Goal: Find specific page/section: Find specific page/section

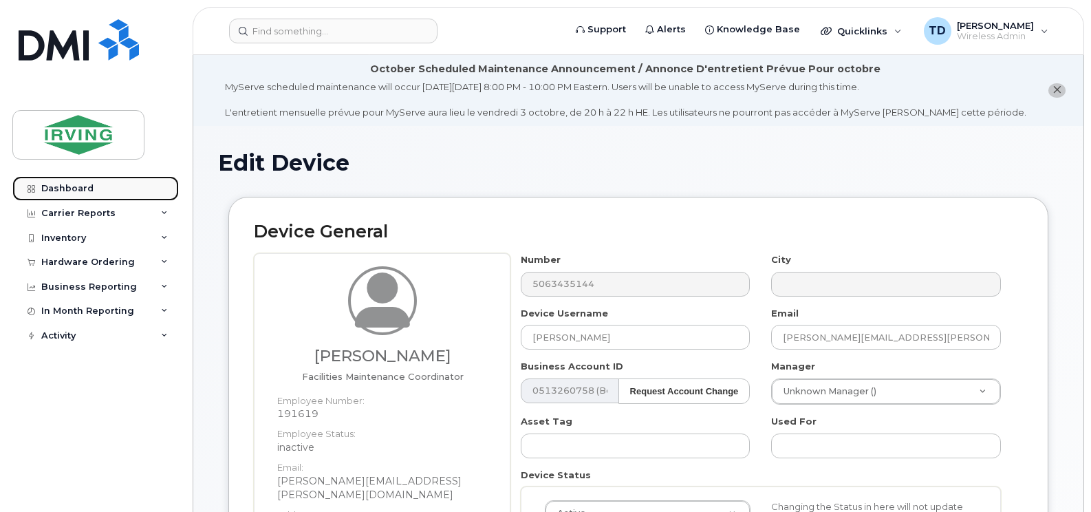
click at [92, 188] on link "Dashboard" at bounding box center [95, 188] width 166 height 25
click at [69, 191] on div "Dashboard" at bounding box center [67, 188] width 52 height 11
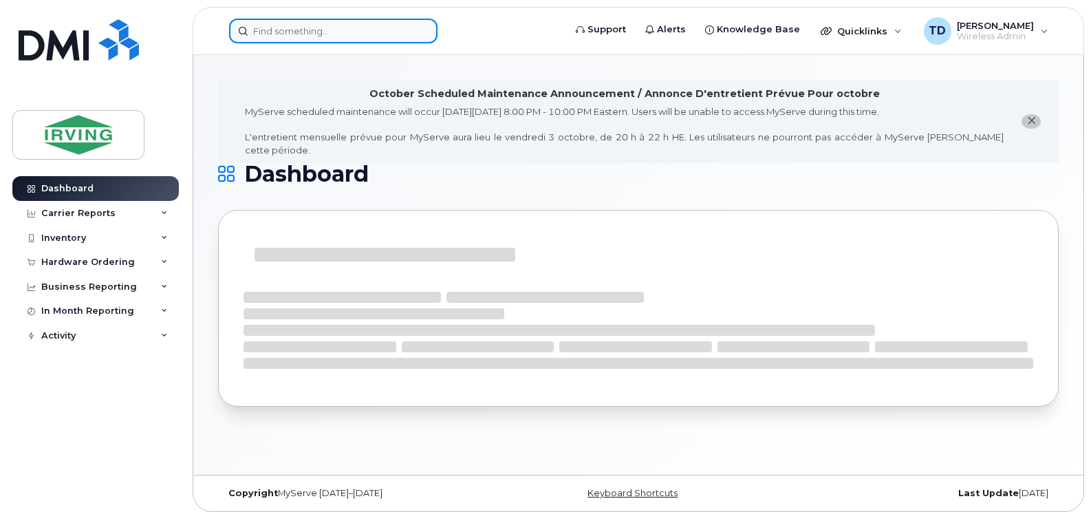
click at [314, 33] on input at bounding box center [333, 31] width 208 height 25
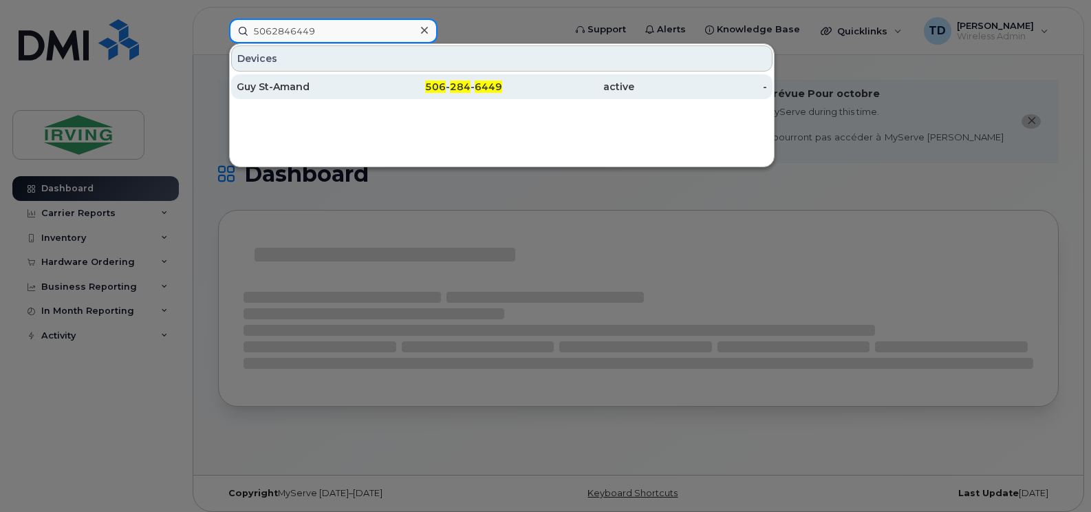
type input "5062846449"
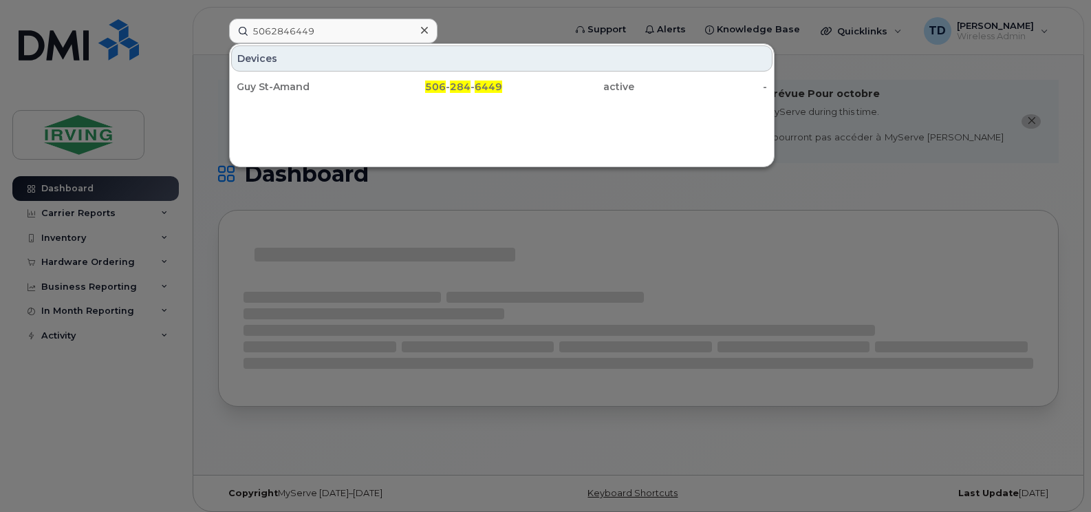
drag, startPoint x: 290, startPoint y: 80, endPoint x: 521, endPoint y: 137, distance: 237.2
click at [290, 80] on div "Guy St-Amand" at bounding box center [303, 87] width 133 height 14
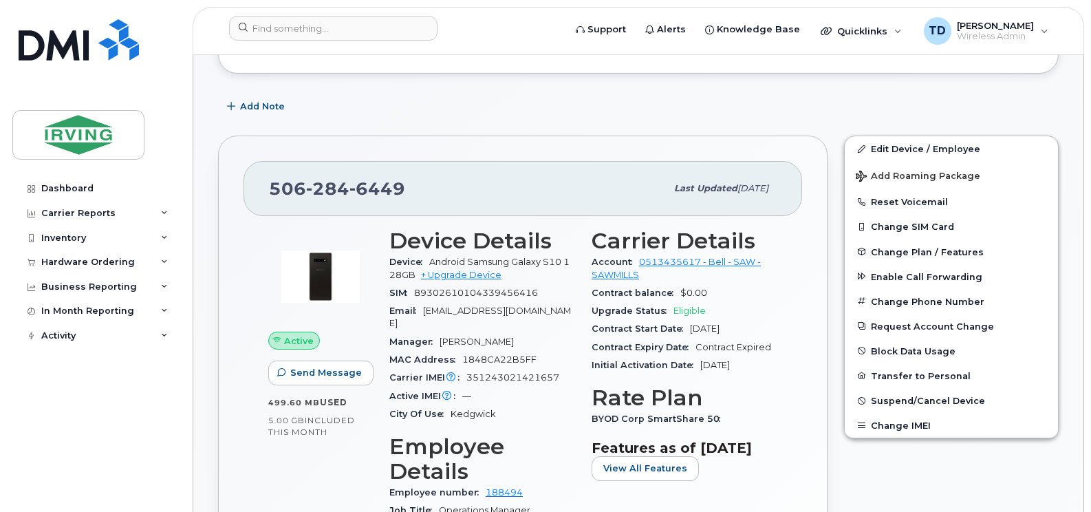
scroll to position [344, 0]
